Goal: Task Accomplishment & Management: Use online tool/utility

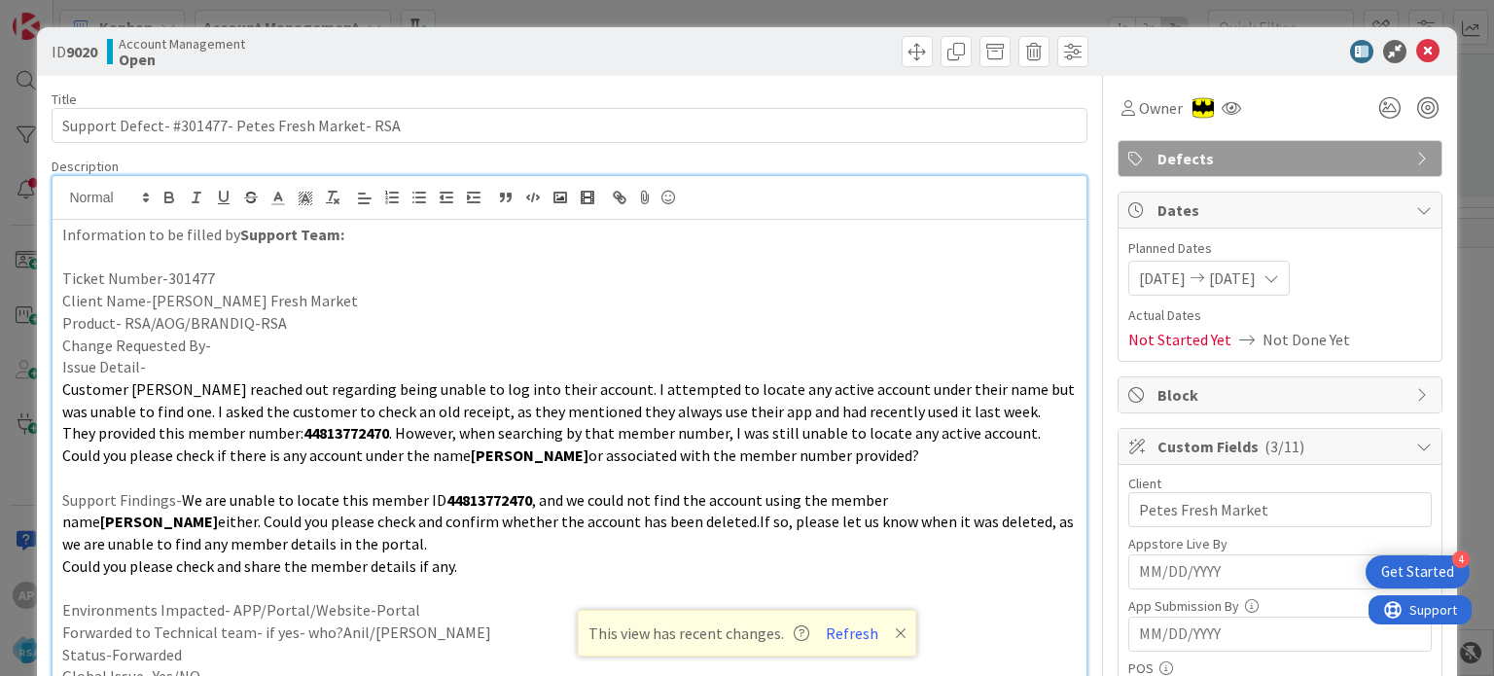
click at [1417, 53] on icon at bounding box center [1428, 51] width 23 height 23
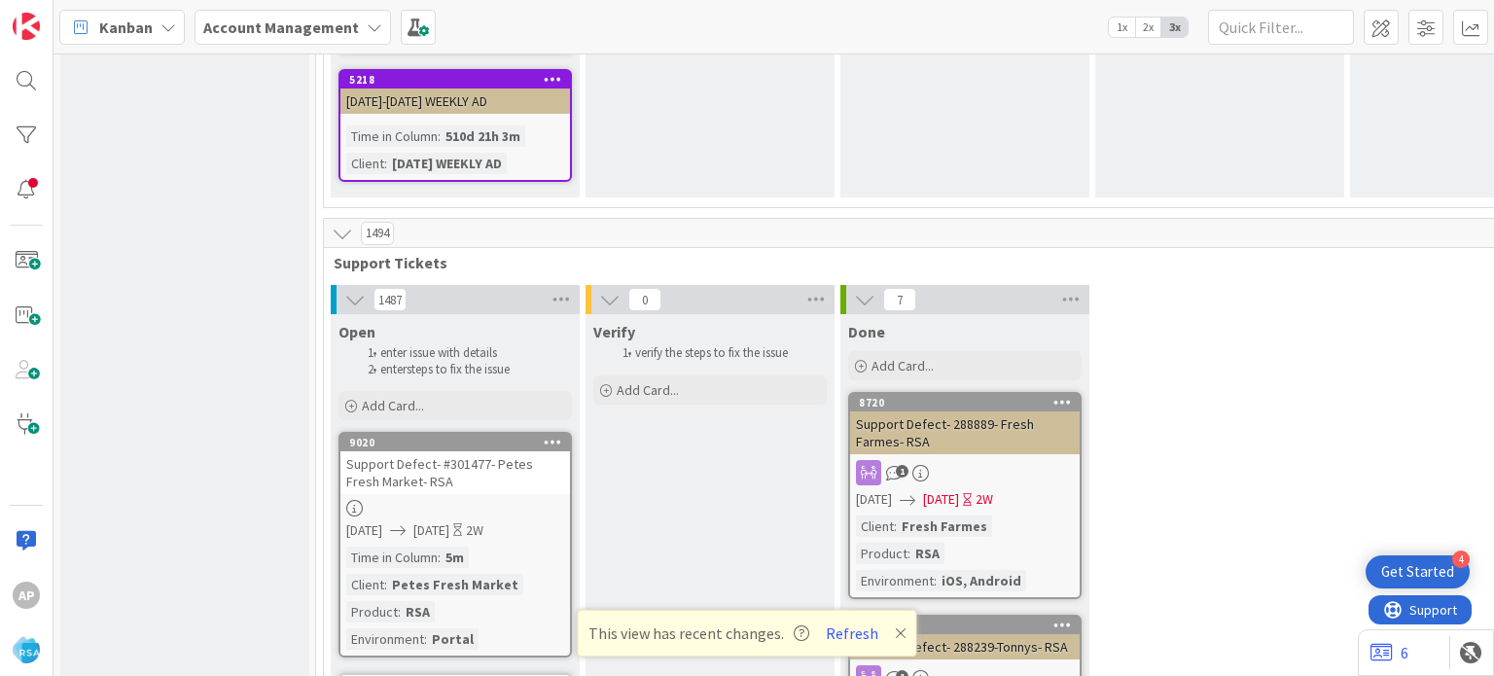
scroll to position [2855, 0]
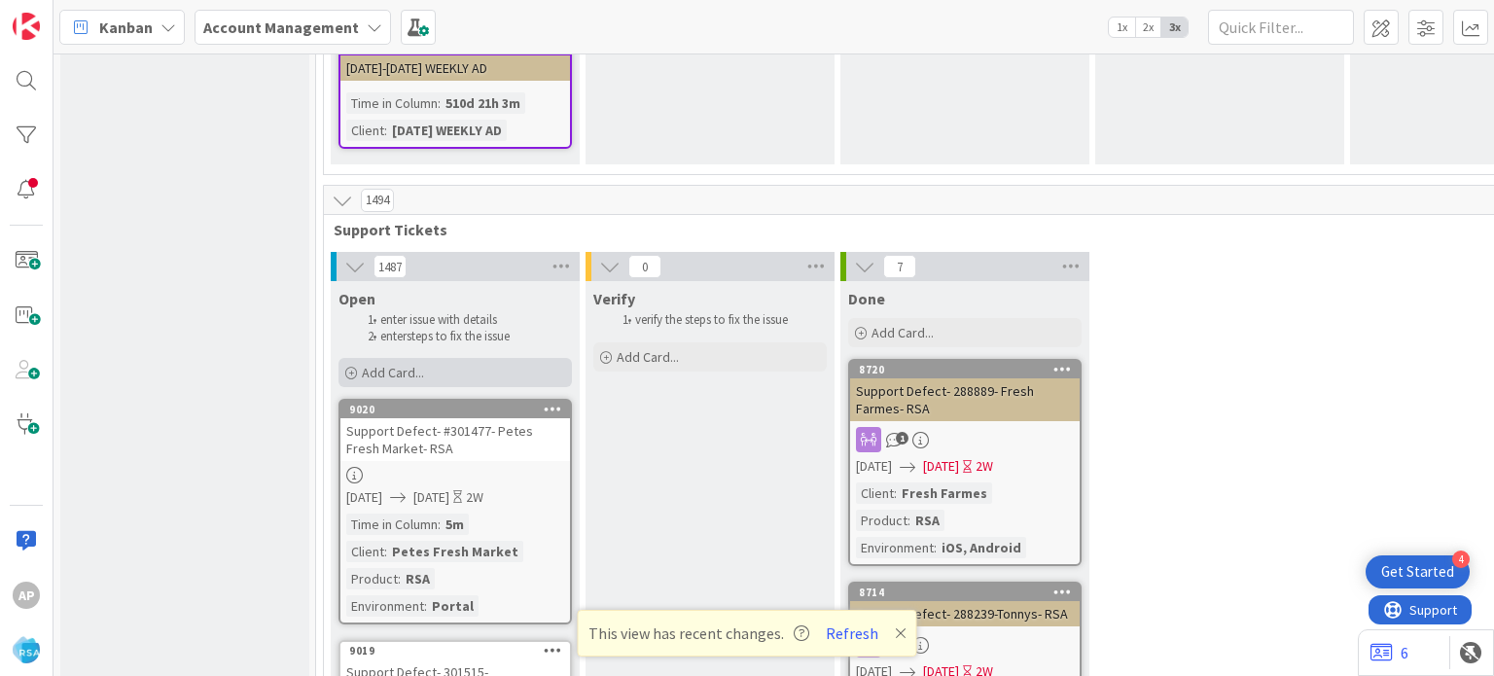
click at [397, 364] on span "Add Card..." at bounding box center [393, 373] width 62 height 18
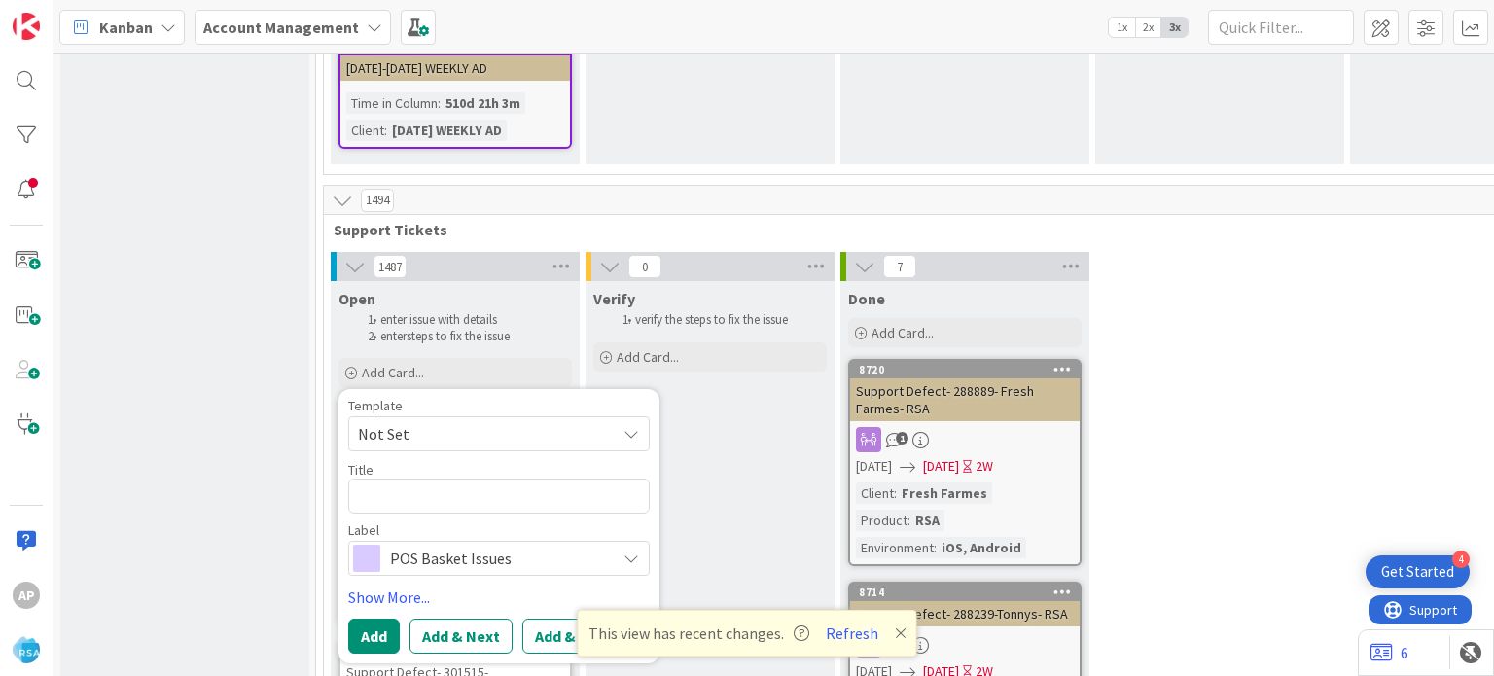
click at [442, 421] on span "Not Set" at bounding box center [479, 433] width 243 height 25
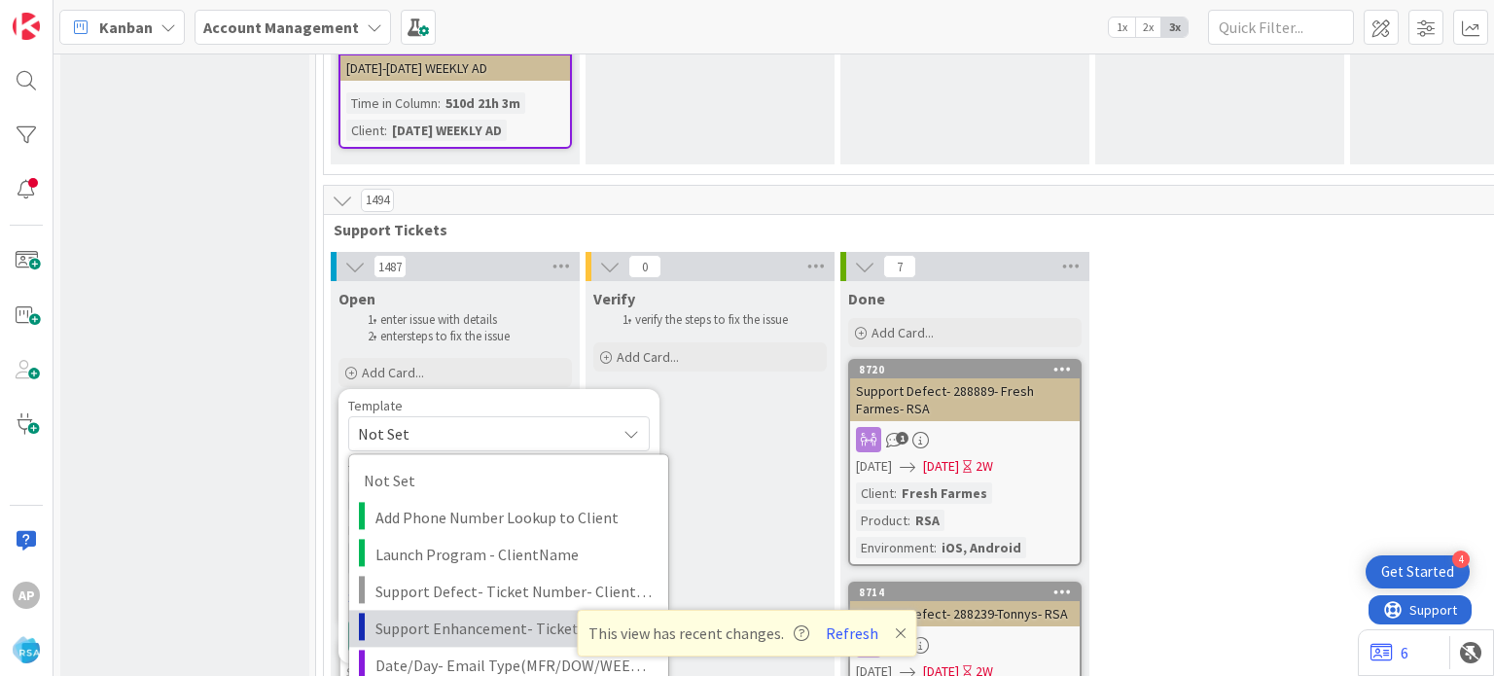
click at [442, 616] on span "Support Enhancement- Ticket Number- Client Name- Product Name" at bounding box center [515, 628] width 278 height 25
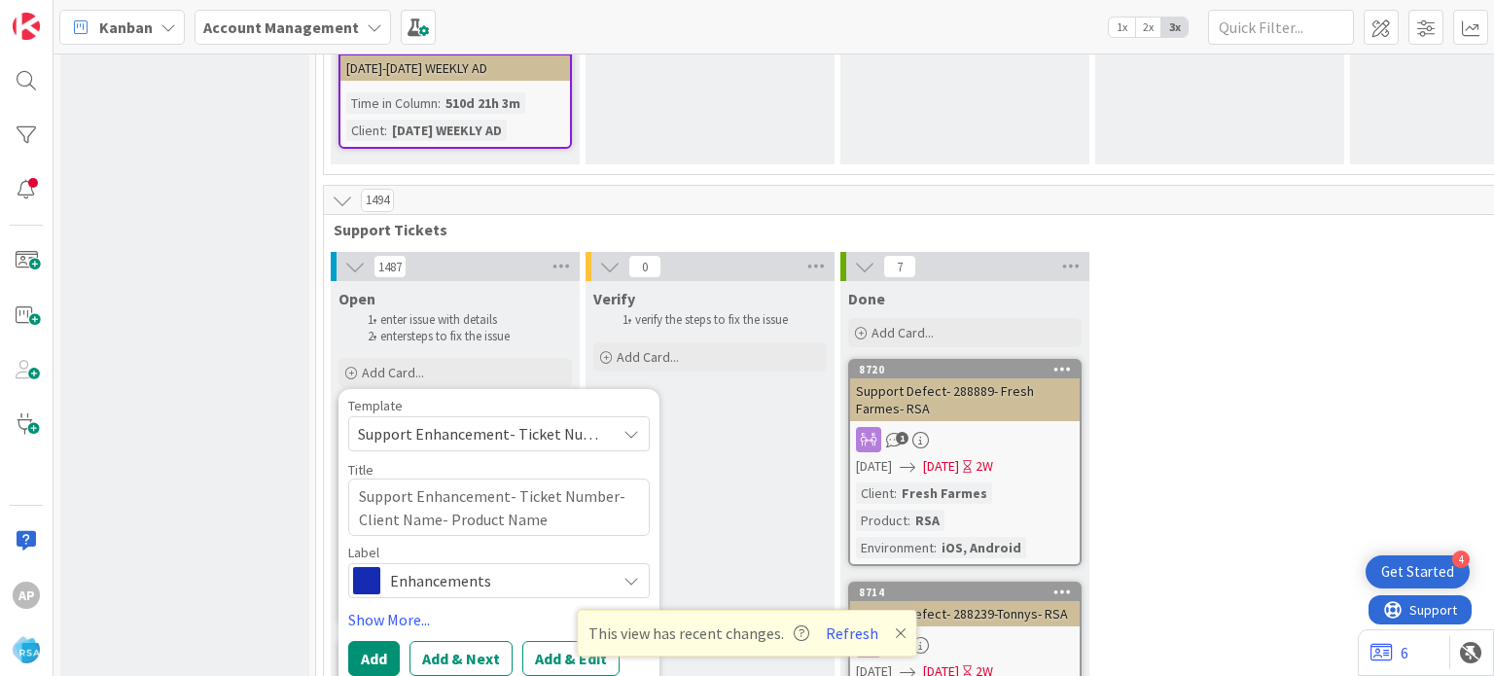
click at [895, 634] on icon at bounding box center [901, 634] width 12 height 16
type textarea "x"
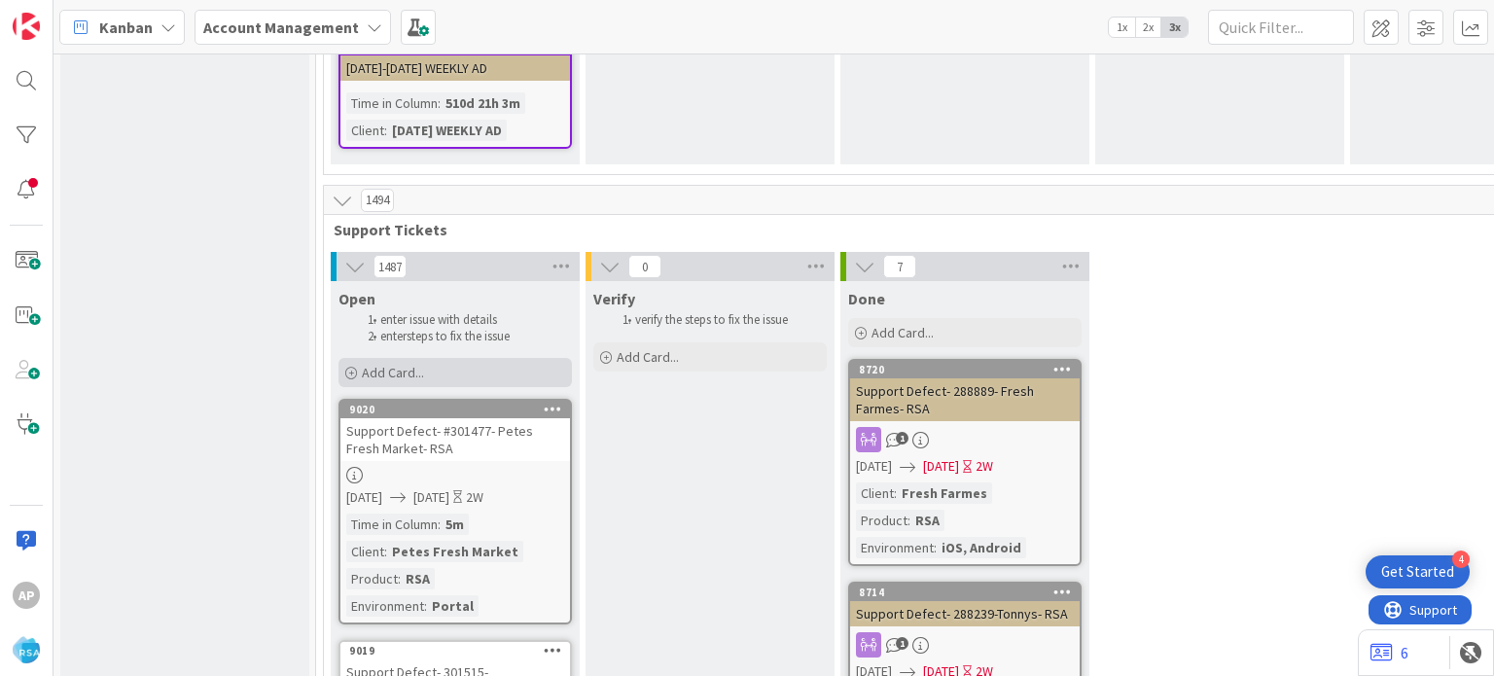
click at [439, 358] on div "Add Card..." at bounding box center [455, 372] width 233 height 29
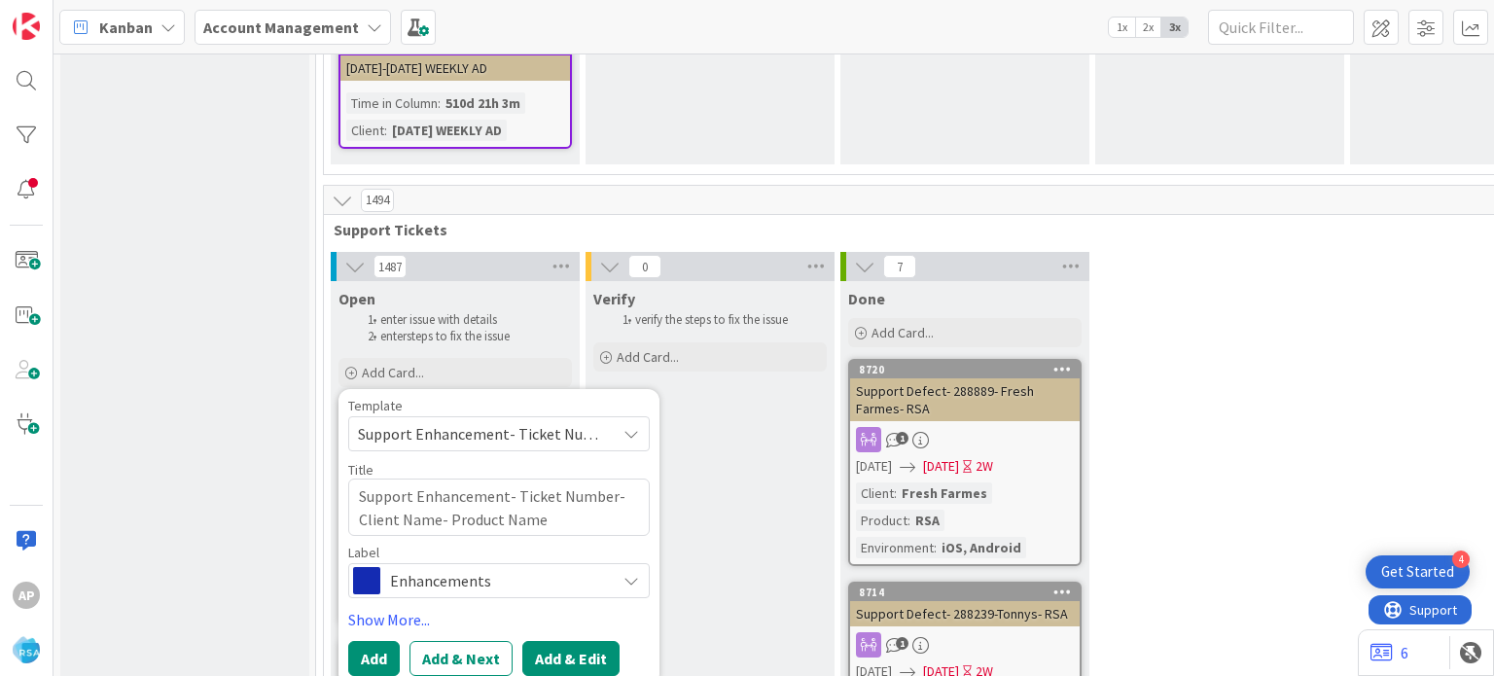
click at [552, 641] on button "Add & Edit" at bounding box center [570, 658] width 97 height 35
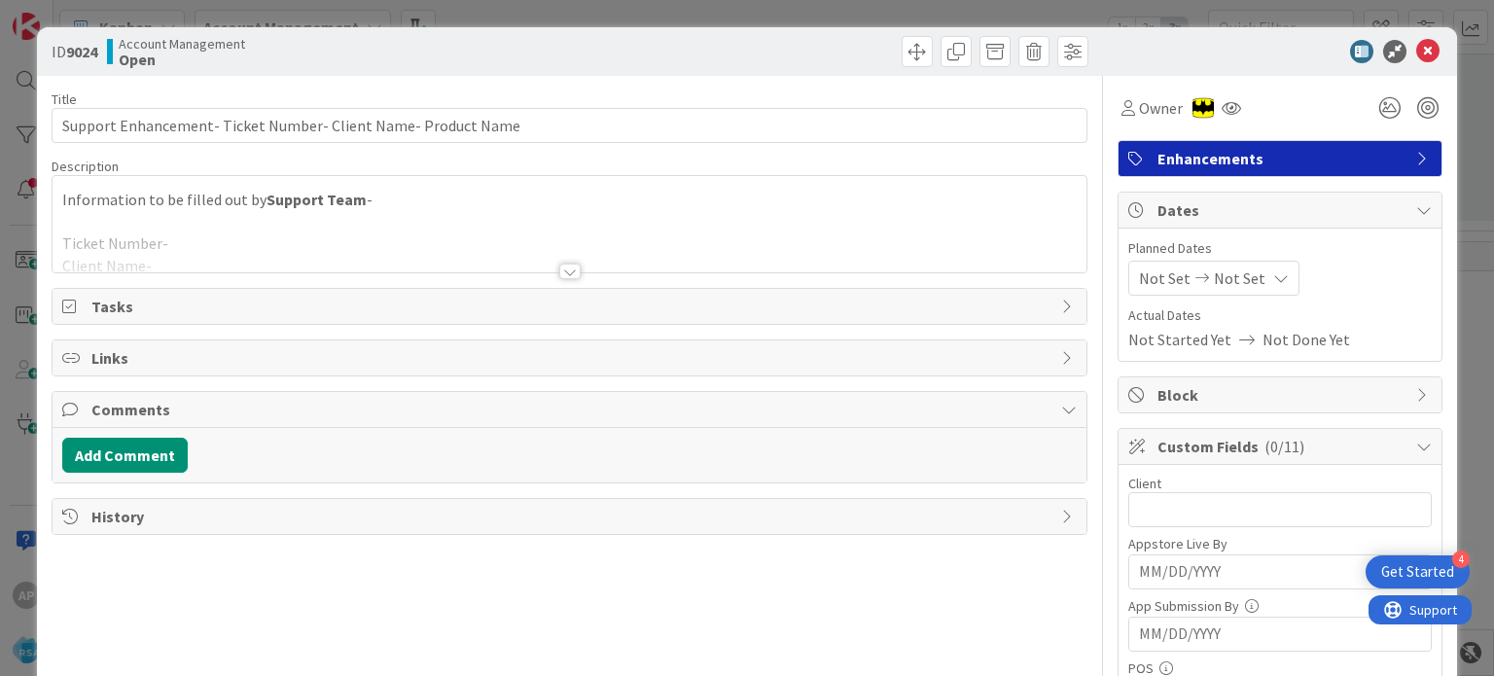
click at [559, 270] on div at bounding box center [569, 272] width 21 height 16
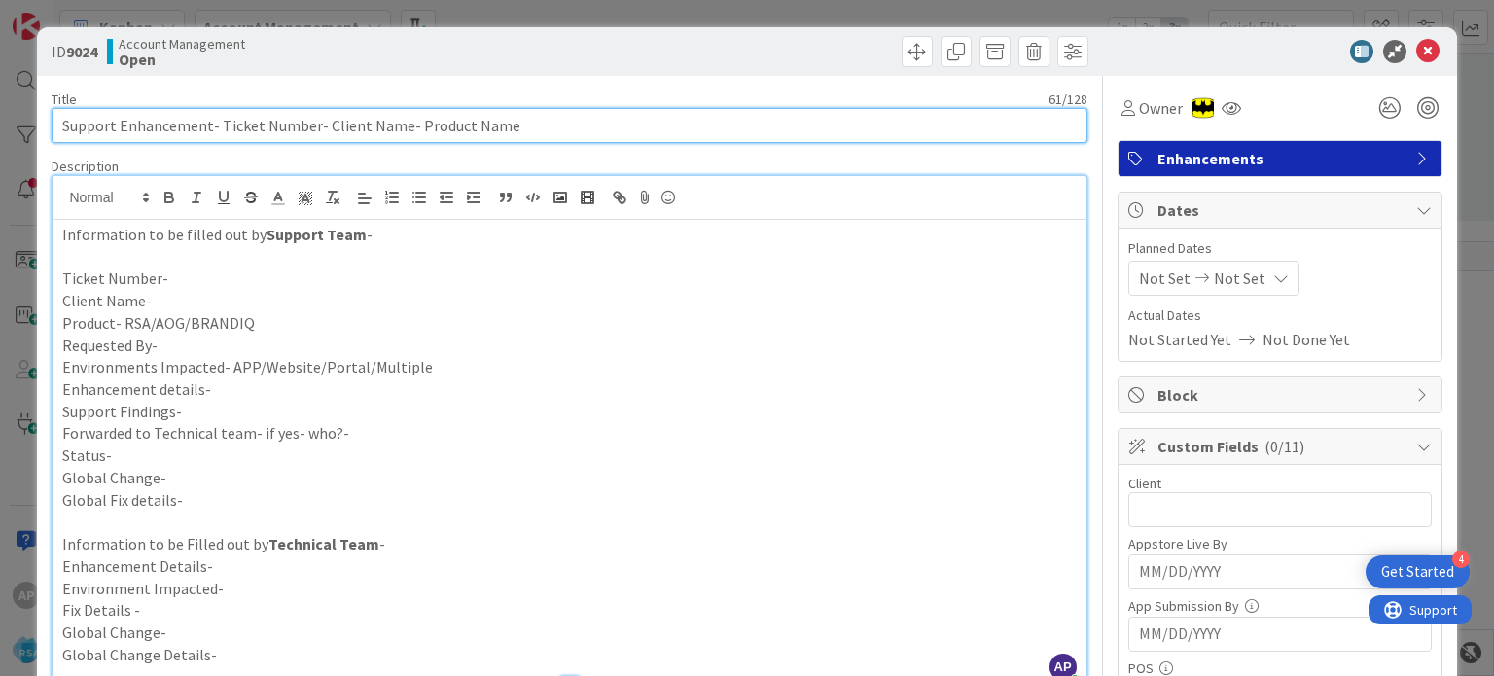
drag, startPoint x: 218, startPoint y: 127, endPoint x: 311, endPoint y: 127, distance: 93.4
click at [311, 127] on input "Support Enhancement- Ticket Number- Client Name- Product Name" at bounding box center [569, 125] width 1035 height 35
paste input "#301839"
click at [225, 124] on input "Support Enhancement- #301839- Client Name- Product Name" at bounding box center [569, 125] width 1035 height 35
type input "Support Enhancement- 301839- Client Name- Product Name"
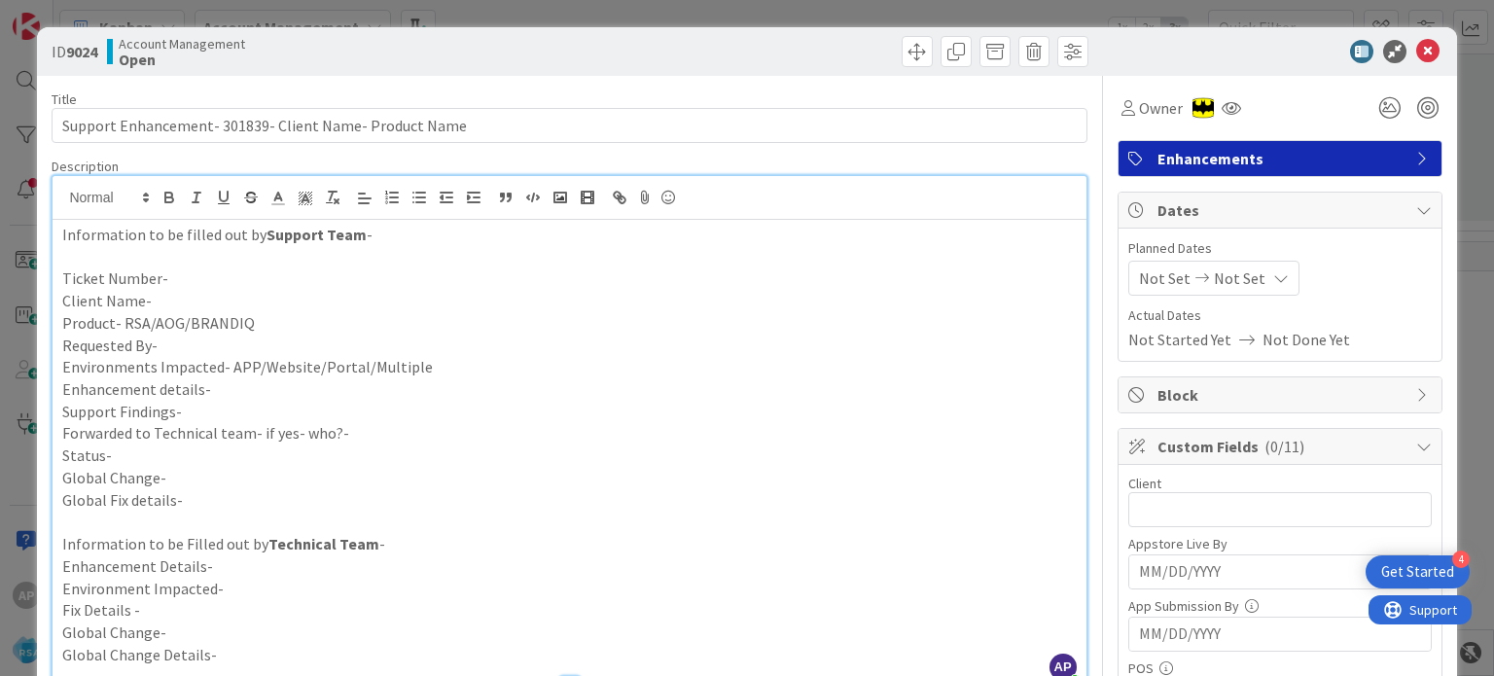
click at [199, 351] on p "Requested By-" at bounding box center [569, 346] width 1014 height 22
click at [243, 392] on p "Enhancement details-" at bounding box center [569, 389] width 1014 height 22
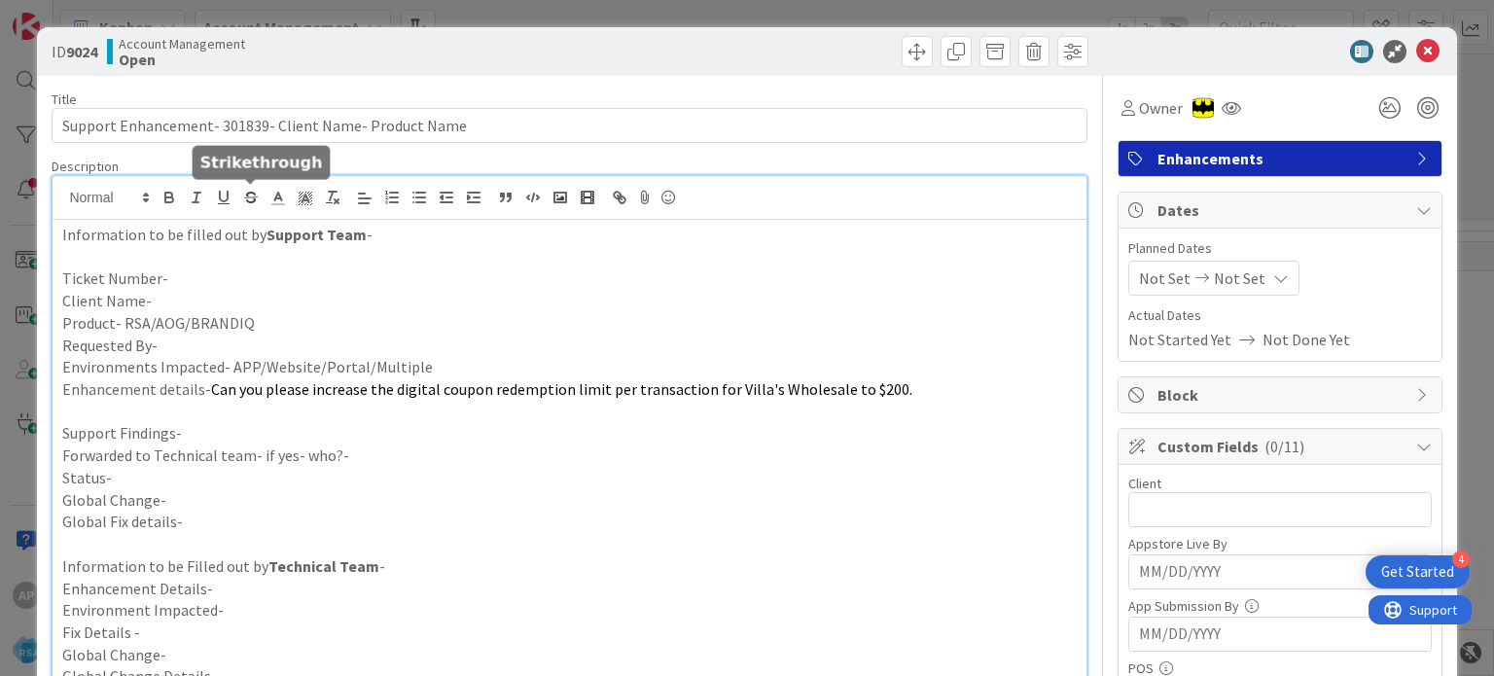
click at [191, 429] on p "Support Findings-" at bounding box center [569, 433] width 1014 height 22
paste div
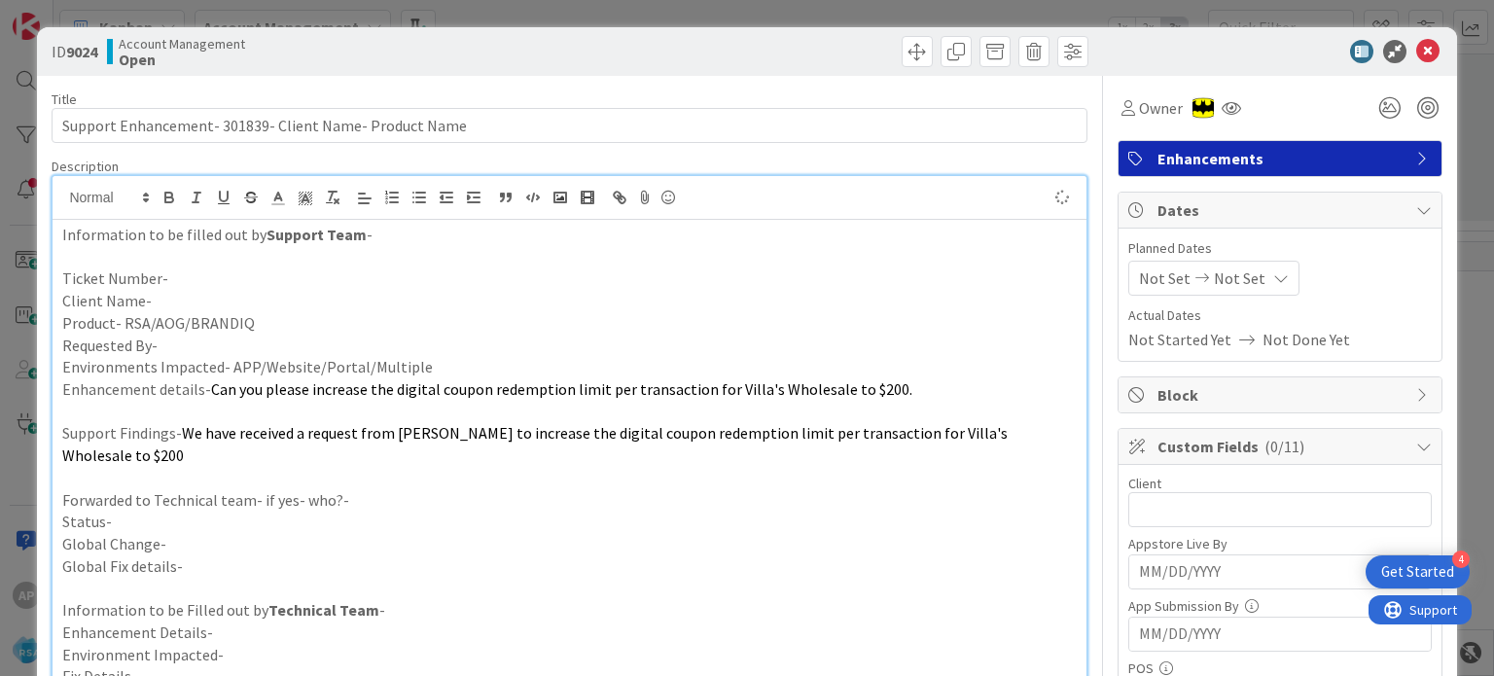
click at [215, 346] on p "Requested By-" at bounding box center [569, 346] width 1014 height 22
click at [275, 313] on p "Product- RSA/AOG/BRANDIQ" at bounding box center [569, 323] width 1014 height 22
click at [233, 299] on p "Client Name-" at bounding box center [569, 301] width 1014 height 22
click at [179, 279] on p "Ticket Number-" at bounding box center [569, 279] width 1014 height 22
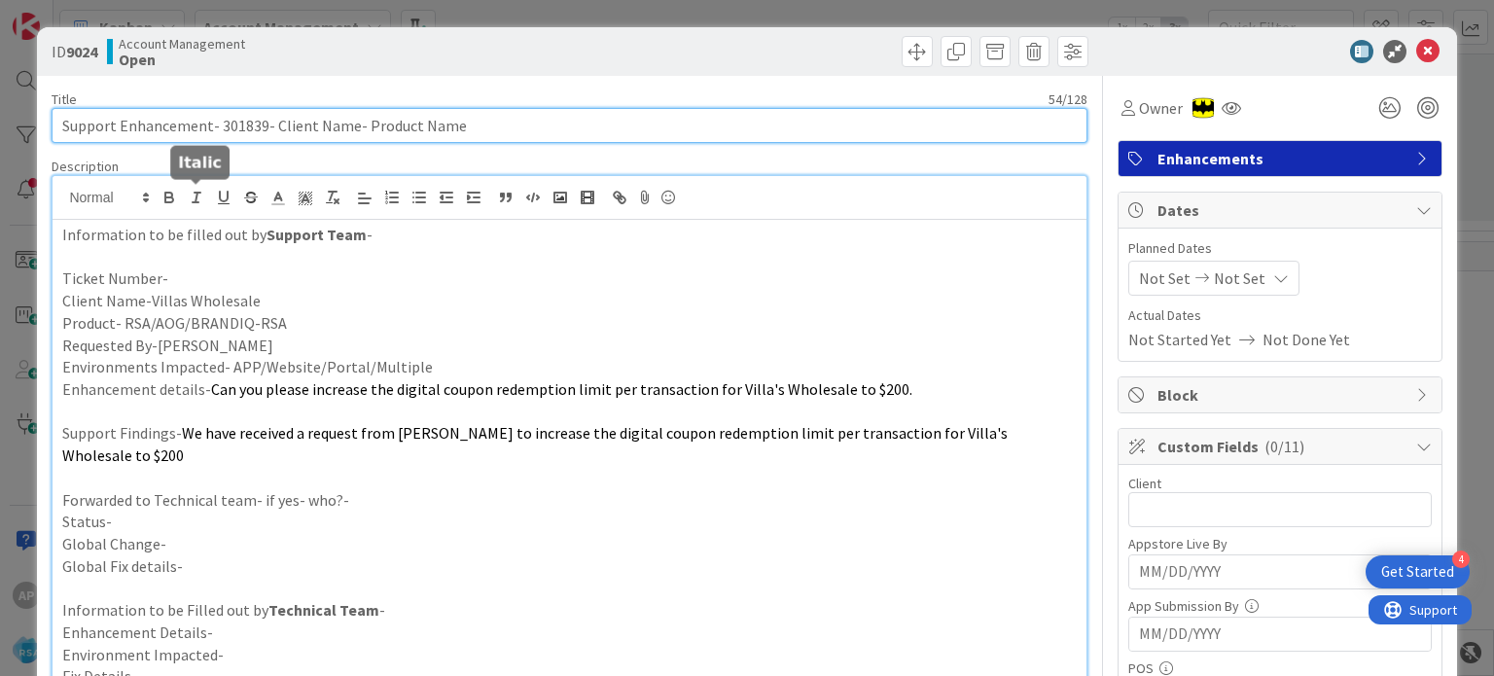
click at [233, 127] on input "Support Enhancement- 301839- Client Name- Product Name" at bounding box center [569, 125] width 1035 height 35
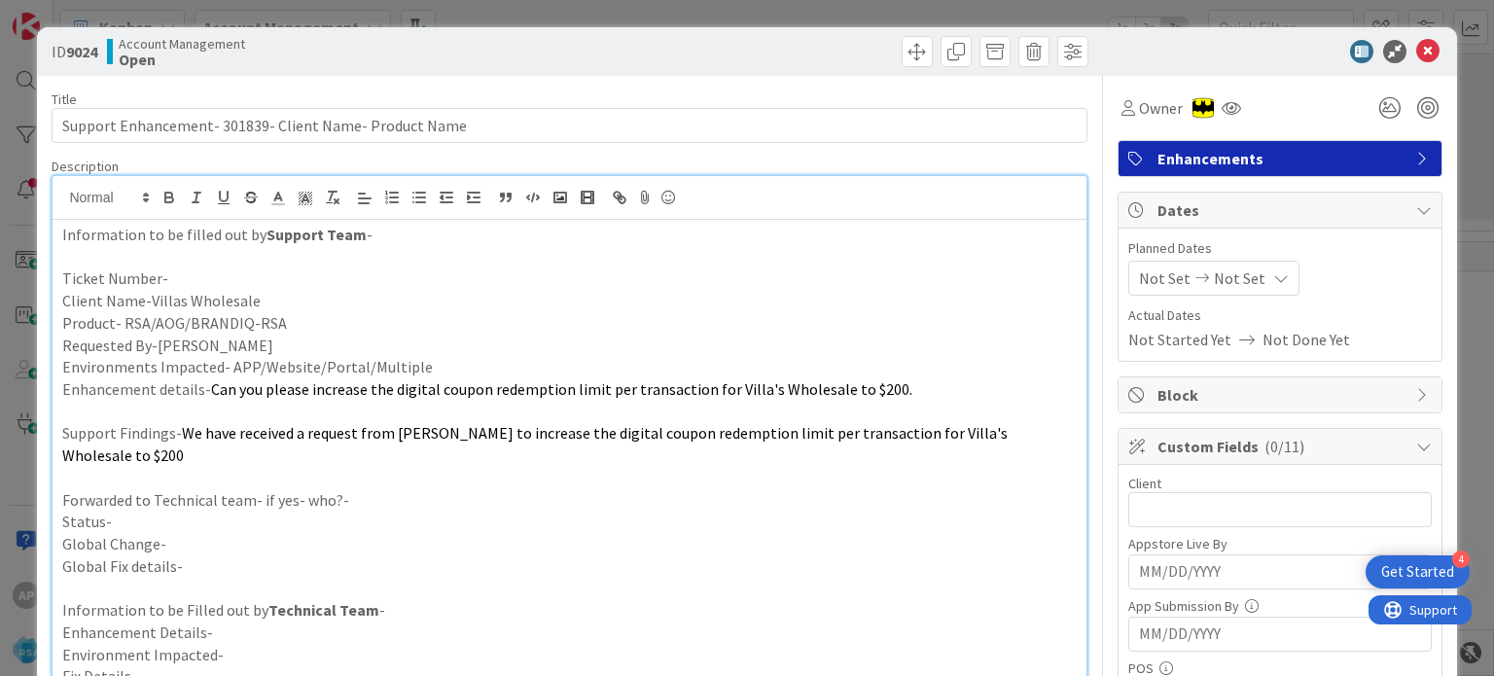
click at [171, 271] on p "Ticket Number-" at bounding box center [569, 279] width 1014 height 22
click at [375, 489] on p "Forwarded to Technical team- if yes- who?-" at bounding box center [569, 500] width 1014 height 22
click at [307, 511] on p "Status-" at bounding box center [569, 522] width 1014 height 22
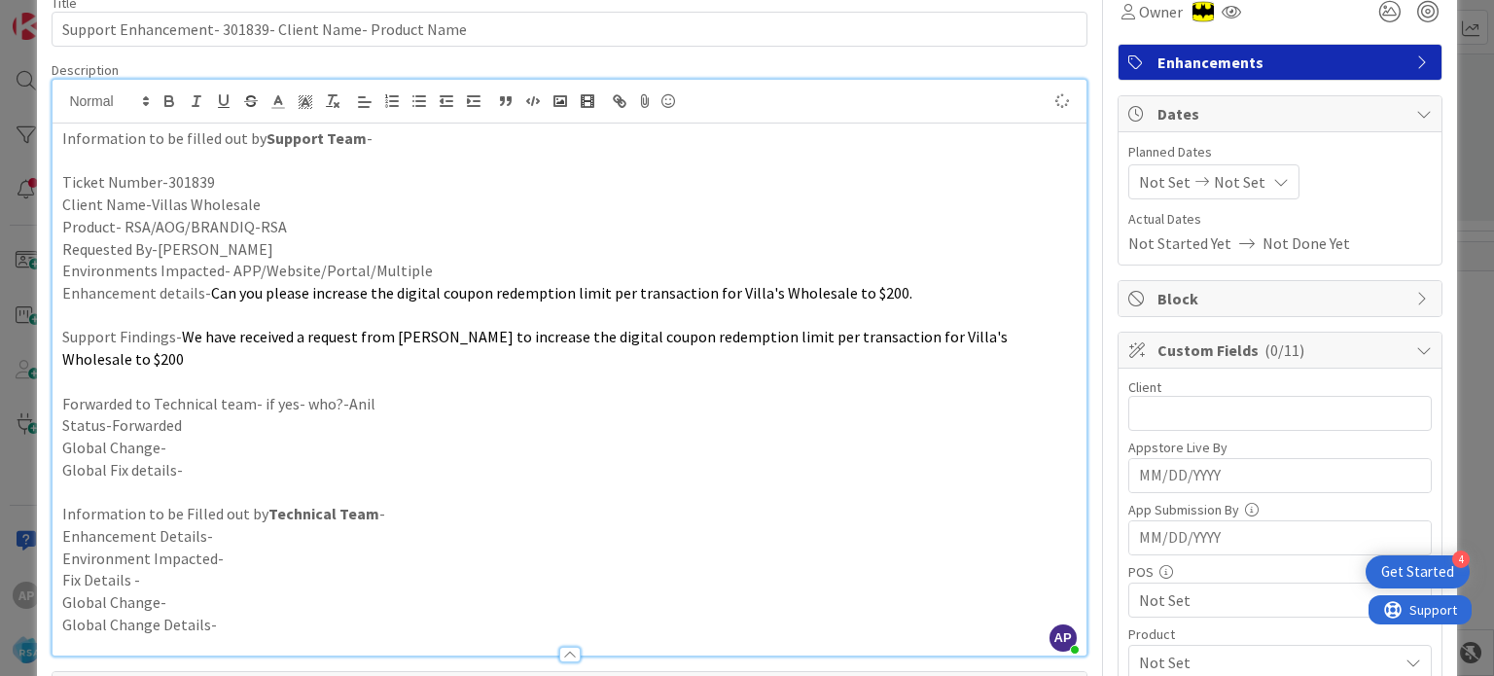
scroll to position [97, 0]
click at [172, 326] on p "Support Findings- We have received a request from [PERSON_NAME] to increase the…" at bounding box center [569, 347] width 1014 height 44
click at [179, 318] on p at bounding box center [569, 315] width 1014 height 22
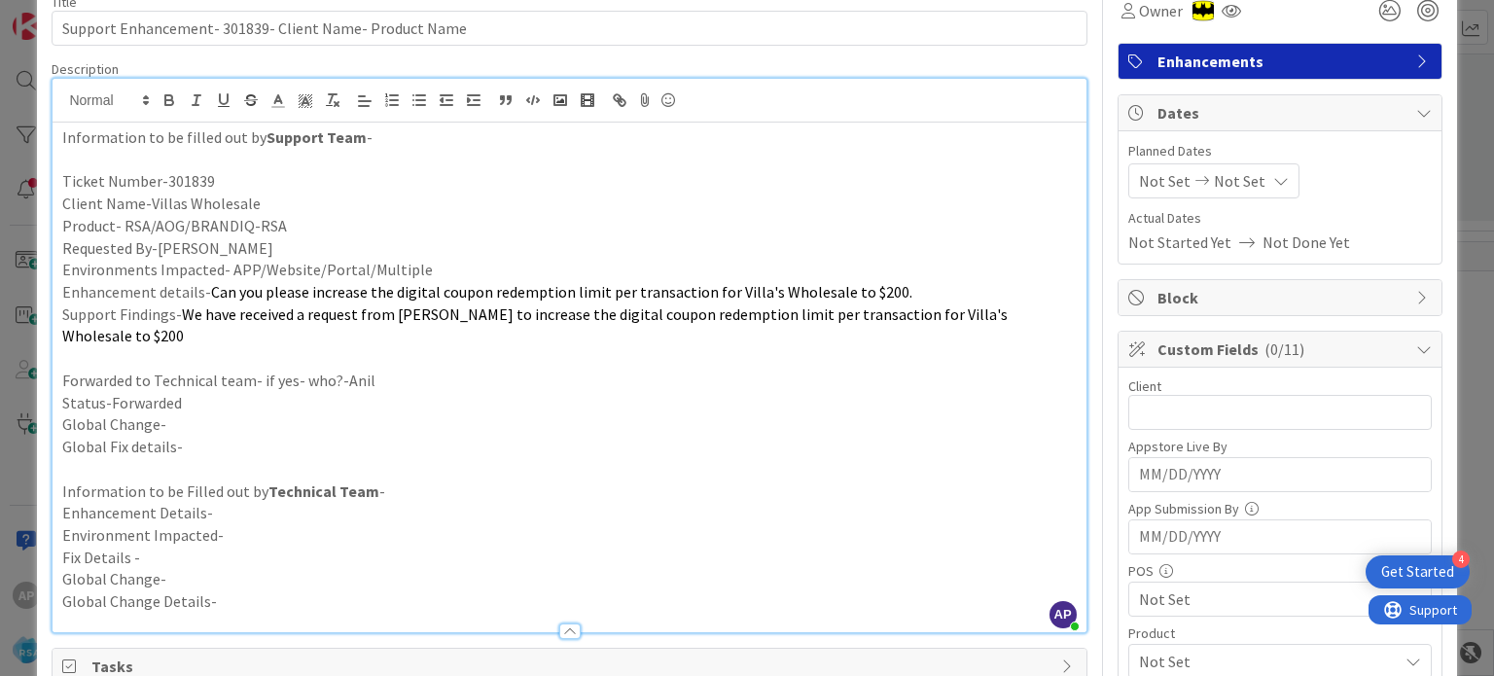
click at [142, 347] on p at bounding box center [569, 358] width 1014 height 22
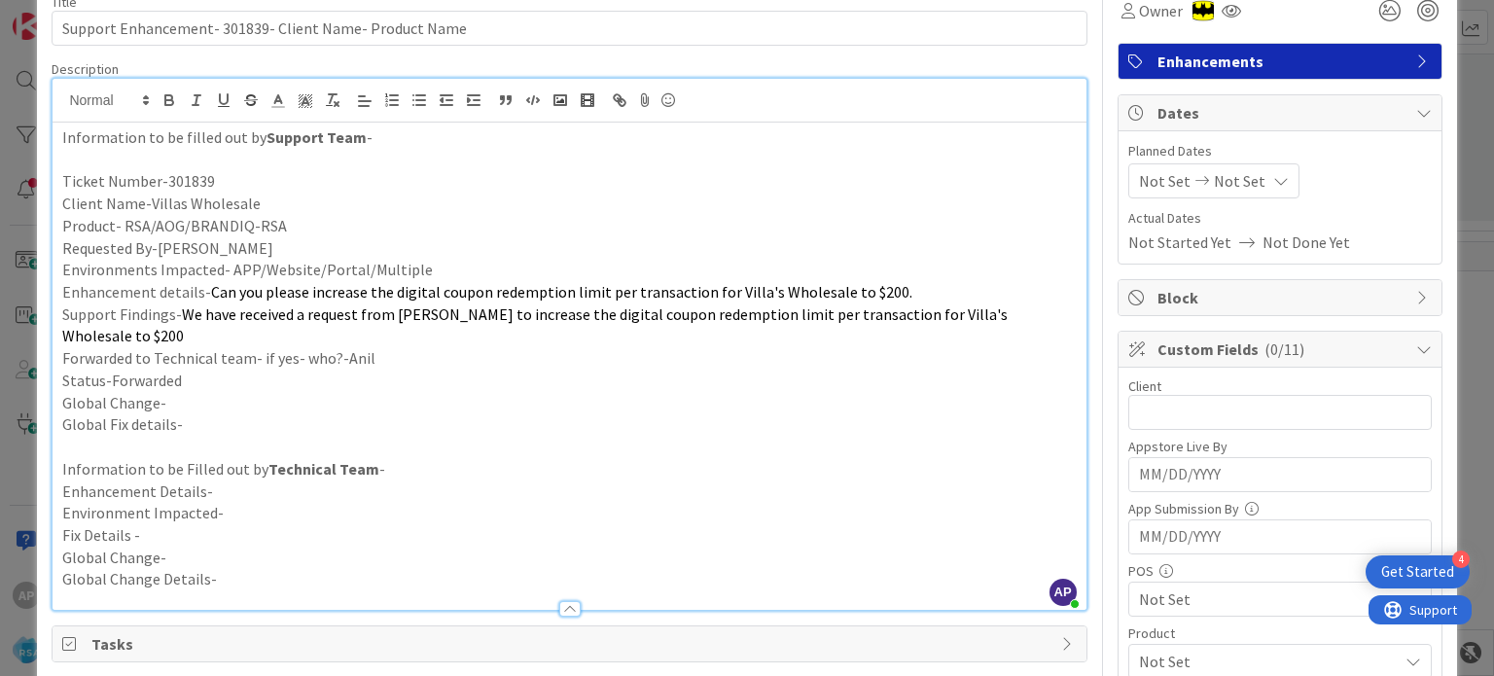
click at [1165, 193] on div "Not Set Not Set" at bounding box center [1214, 180] width 171 height 35
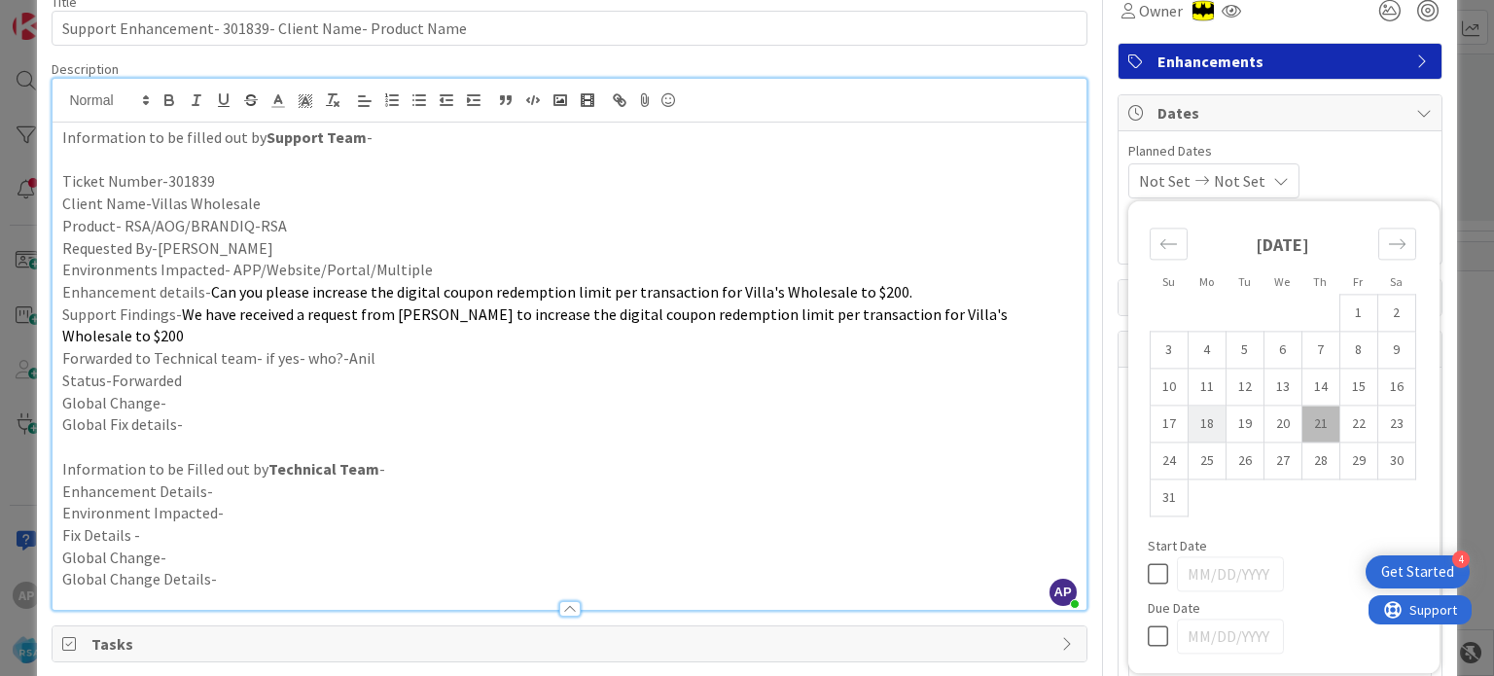
click at [1199, 423] on td "18" at bounding box center [1207, 424] width 38 height 37
type input "[DATE]"
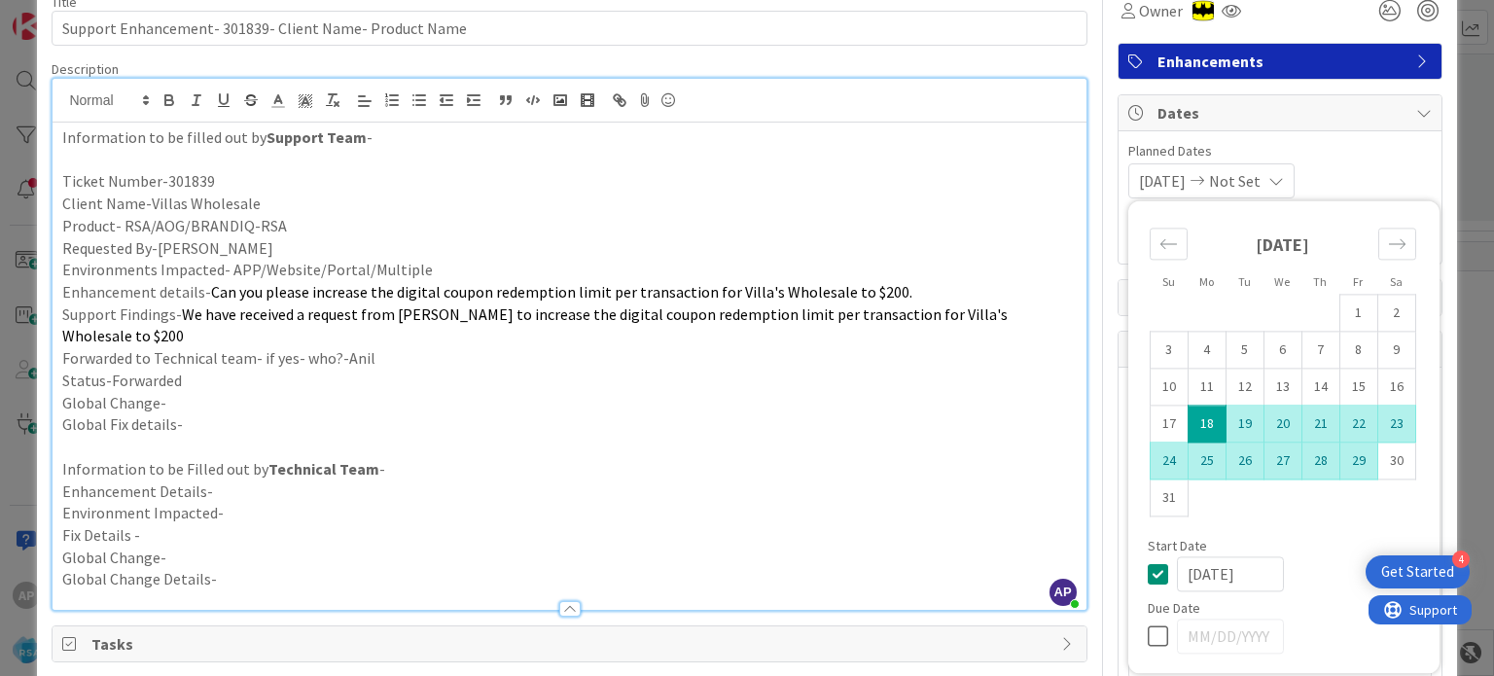
click at [1341, 455] on td "29" at bounding box center [1359, 461] width 38 height 37
type input "[DATE]"
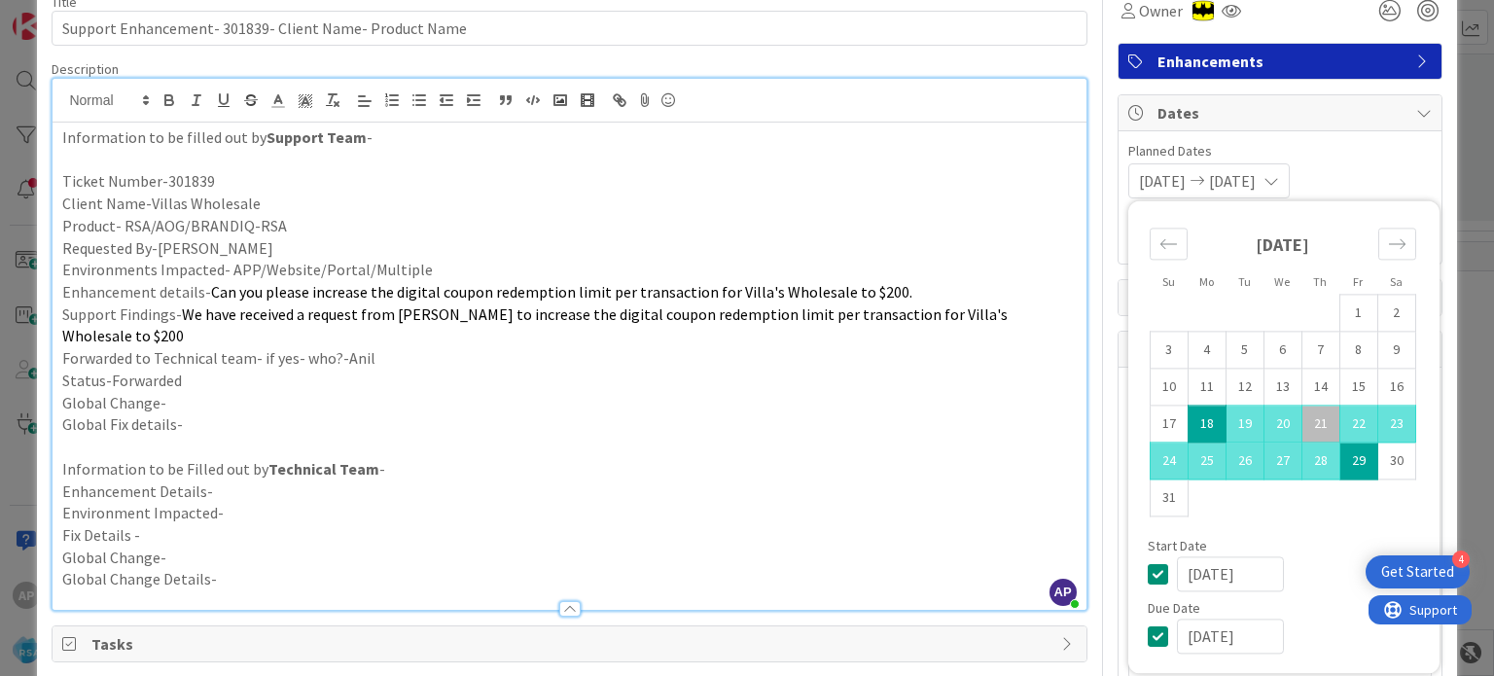
click at [910, 316] on span "We have received a request from [PERSON_NAME] to increase the digital coupon re…" at bounding box center [536, 326] width 949 height 42
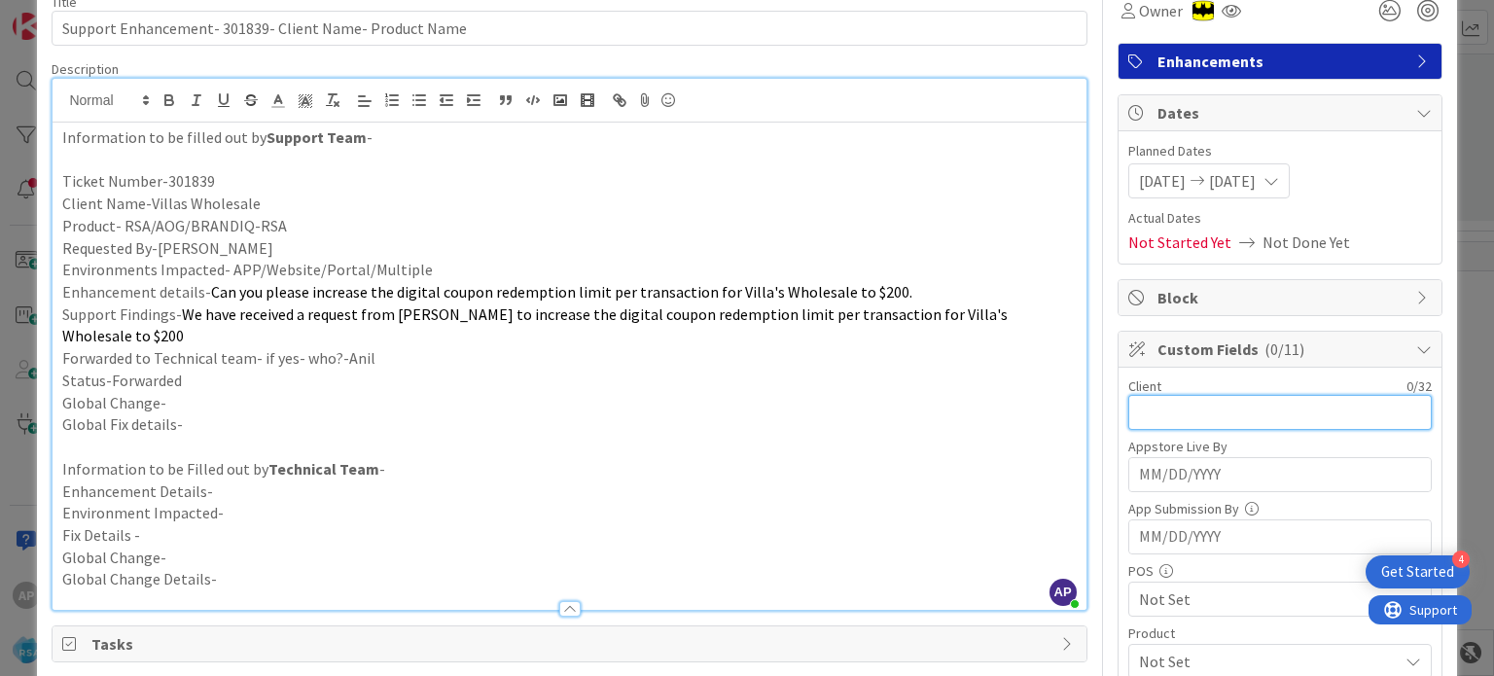
click at [1136, 402] on input "text" at bounding box center [1281, 412] width 304 height 35
type input "Villas Wholesale"
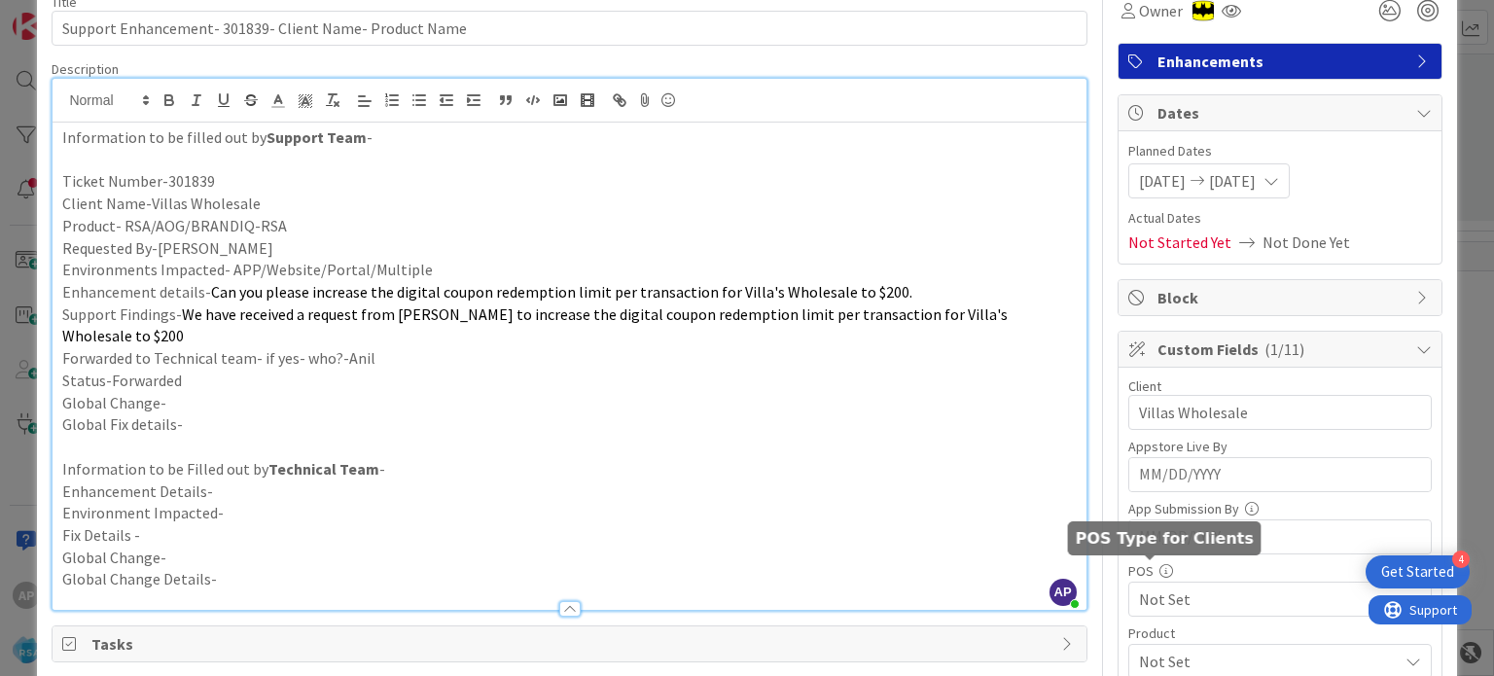
click at [876, 481] on p "Enhancement Details-" at bounding box center [569, 492] width 1014 height 22
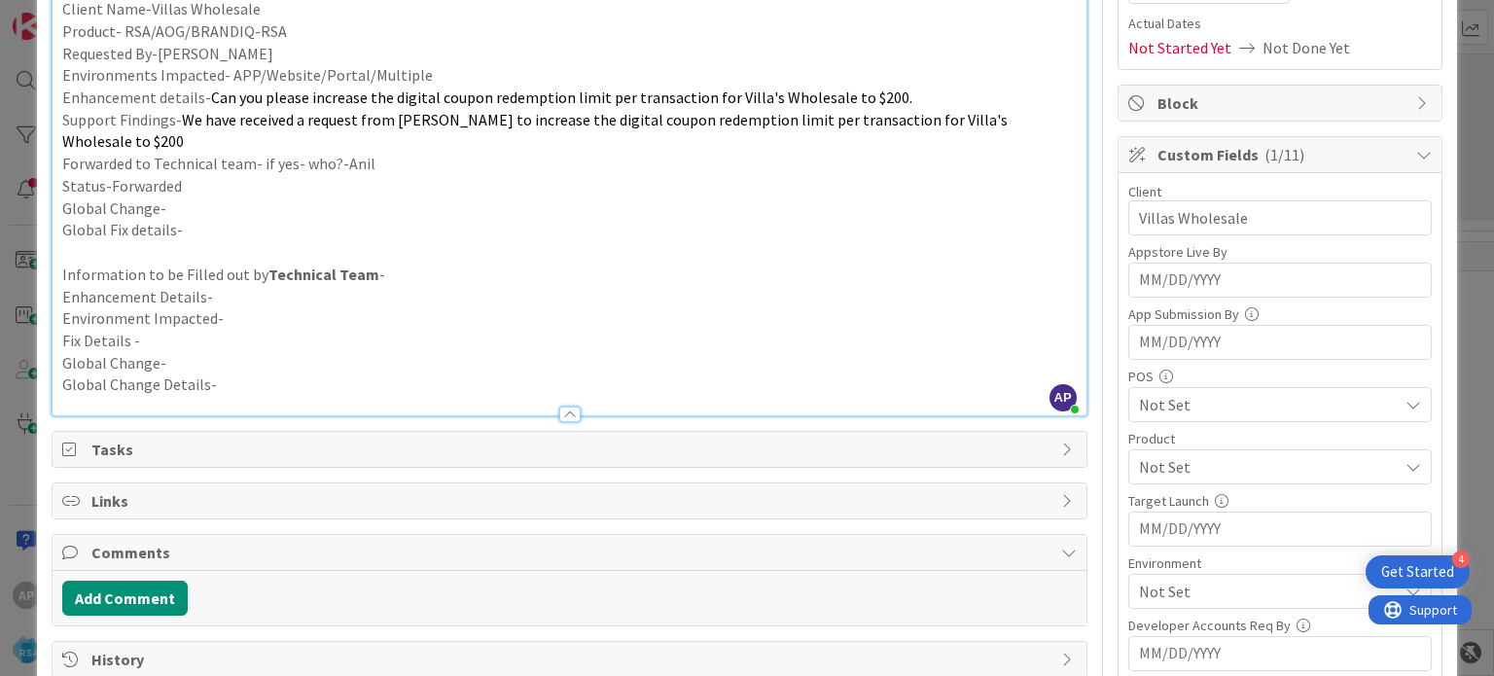
click at [1203, 585] on span "Not Set" at bounding box center [1268, 591] width 259 height 23
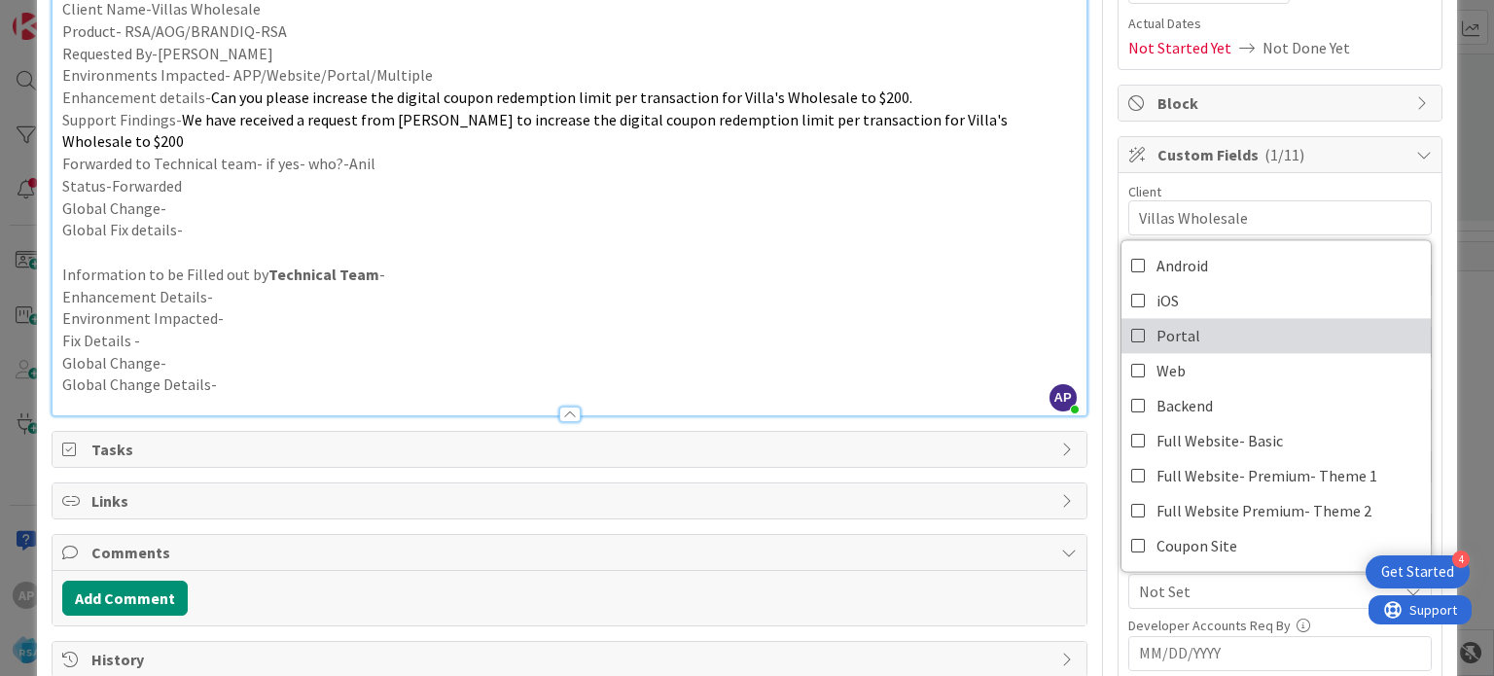
click at [1132, 330] on icon at bounding box center [1140, 335] width 16 height 29
click at [880, 286] on p "Enhancement Details-" at bounding box center [569, 297] width 1014 height 22
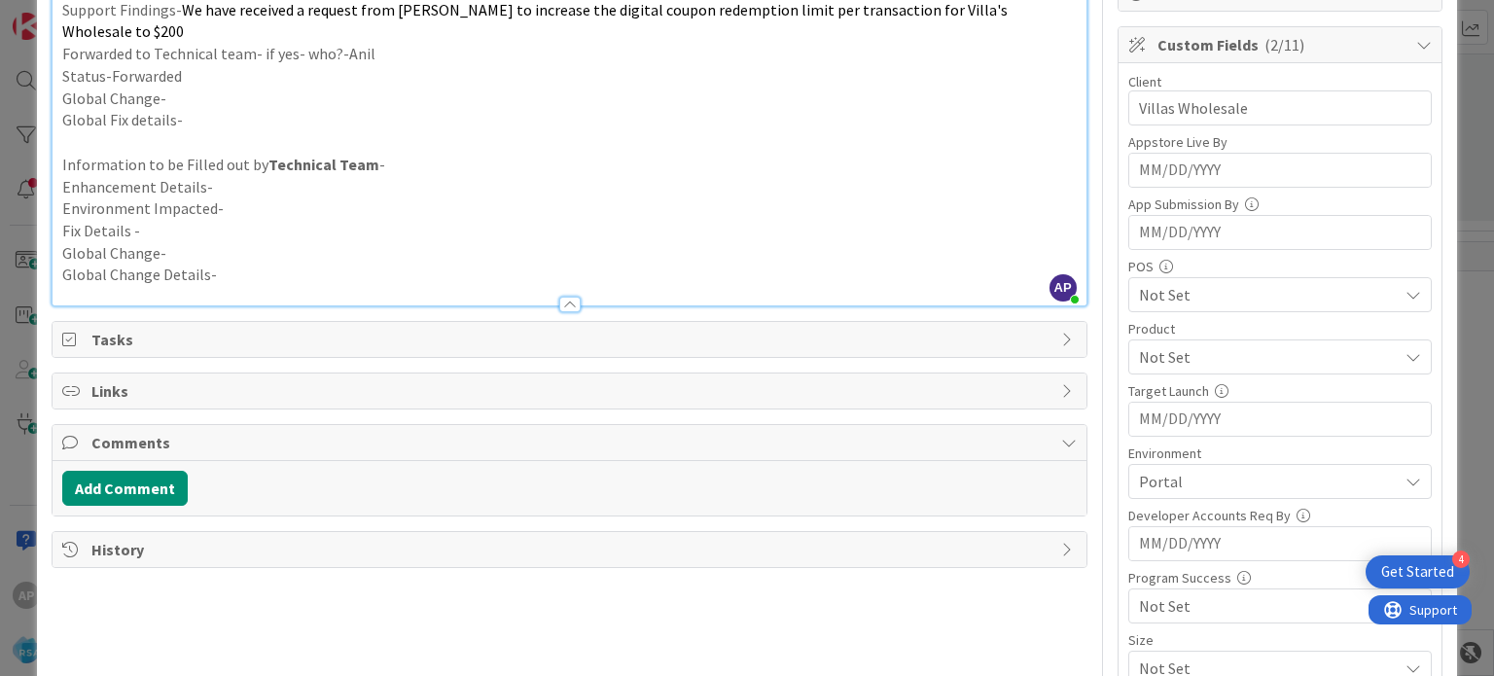
scroll to position [389, 0]
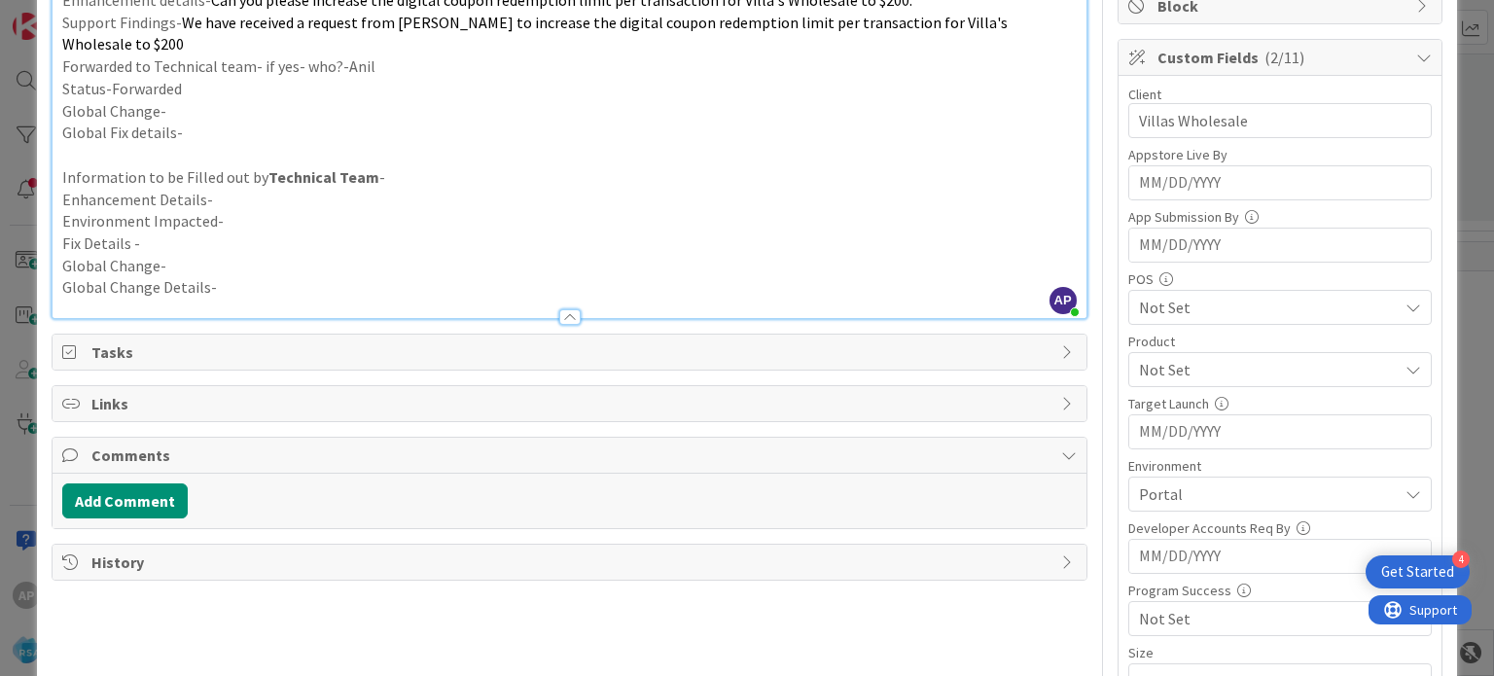
click at [1156, 365] on span "Not Set" at bounding box center [1268, 369] width 259 height 23
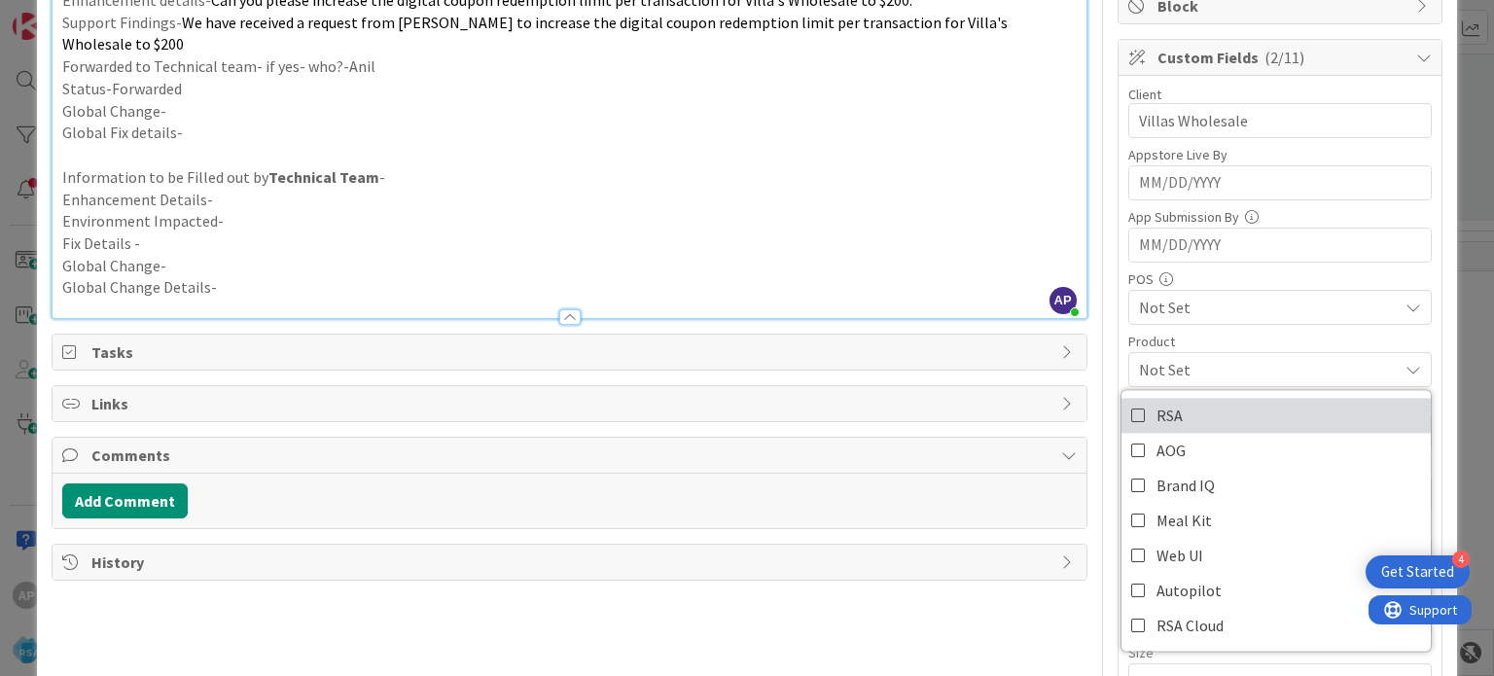
click at [1132, 414] on icon at bounding box center [1140, 415] width 16 height 29
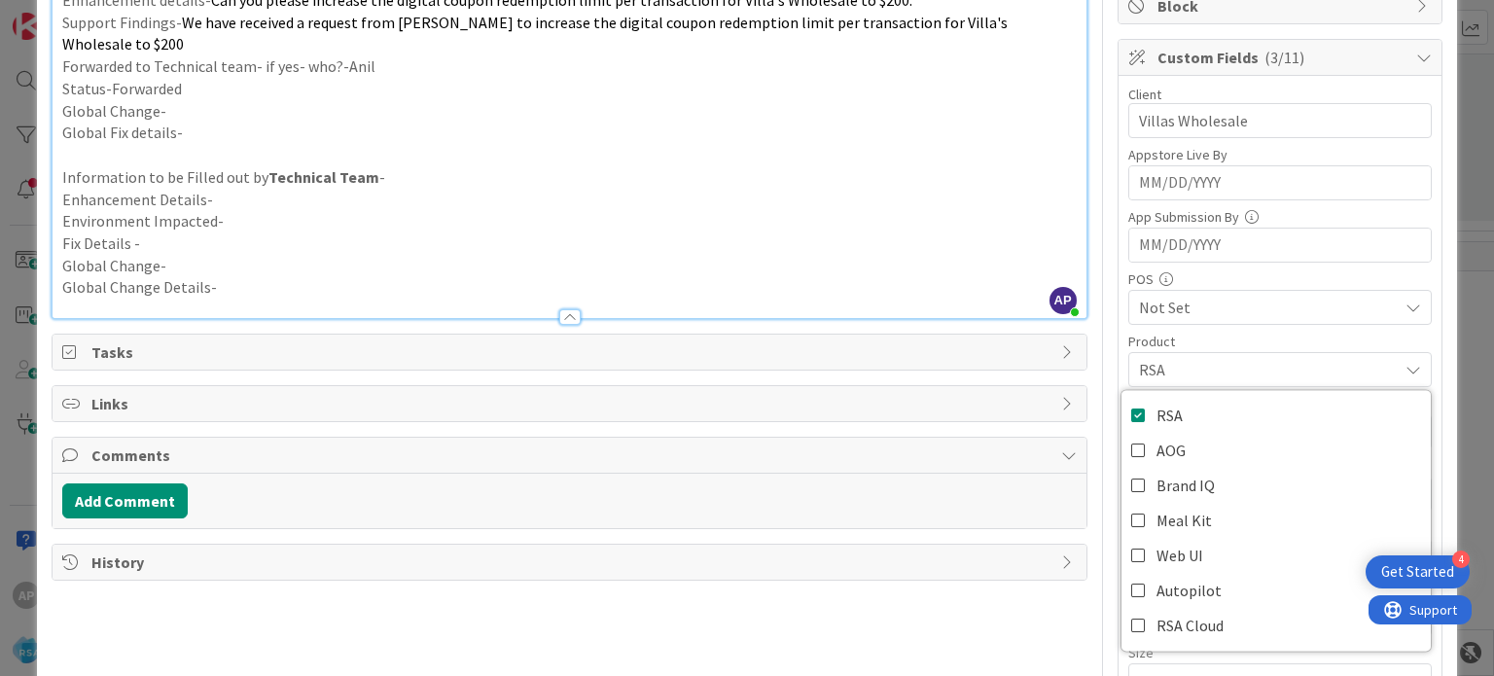
click at [833, 255] on p "Global Change-" at bounding box center [569, 266] width 1014 height 22
